Goal: Check status

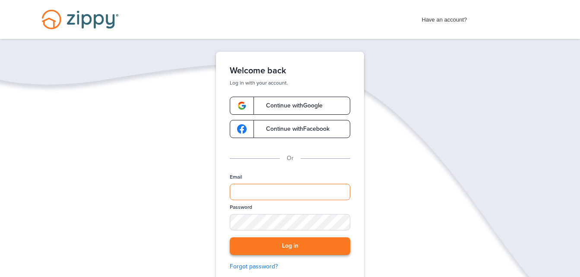
type input "**********"
click at [290, 246] on button "Log in" at bounding box center [290, 247] width 121 height 18
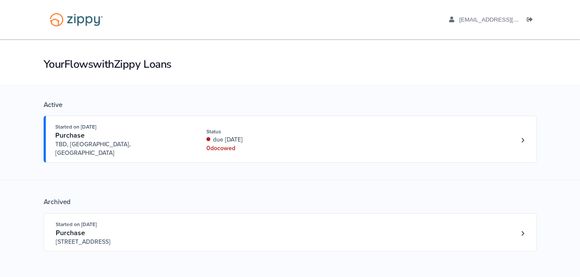
click at [290, 246] on div "× × Your Flows with Zippy Loans Active Started on [DATE] Purchase TBD, [GEOGRAP…" at bounding box center [290, 179] width 580 height 280
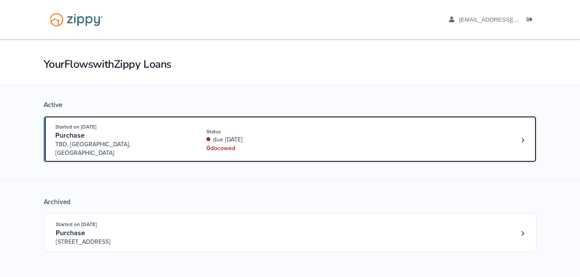
click at [241, 144] on div "0 doc owed" at bounding box center [264, 148] width 115 height 9
